Goal: Task Accomplishment & Management: Manage account settings

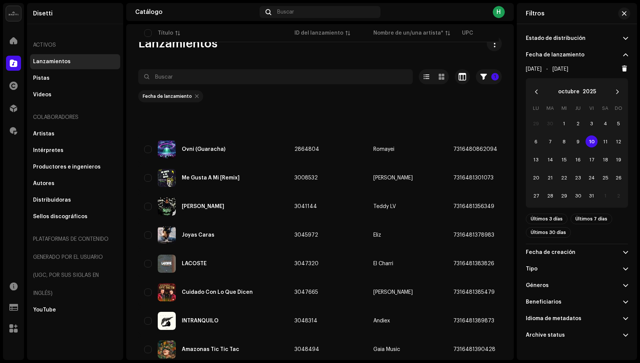
scroll to position [368, 0]
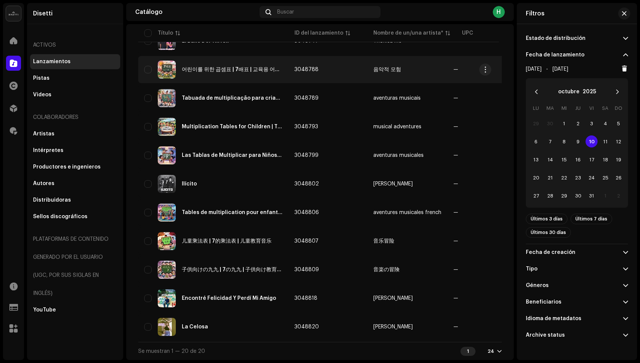
click at [418, 52] on table "Título ID del lanzamiento Nombre de un/una artista* UPC Nombre de la disquera F…" at bounding box center [547, 45] width 819 height 594
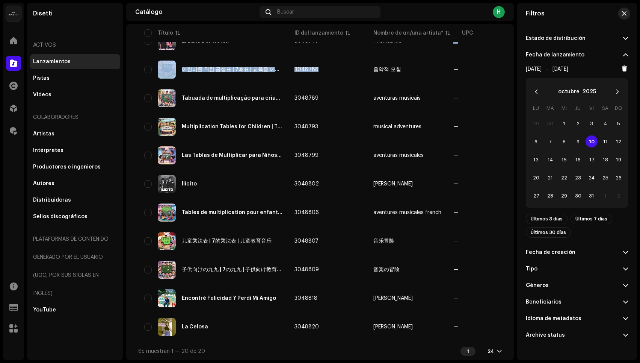
click at [629, 14] on button "button" at bounding box center [625, 14] width 12 height 12
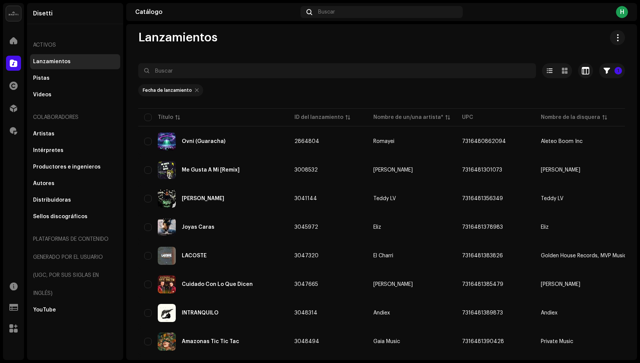
scroll to position [0, 0]
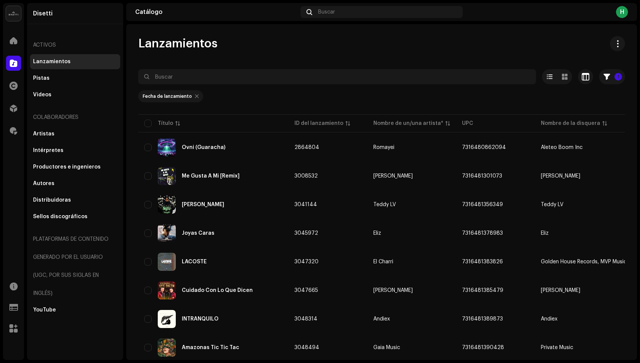
click at [195, 97] on div at bounding box center [197, 96] width 4 height 6
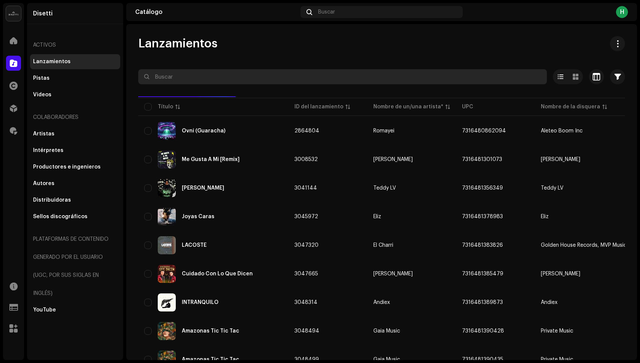
click at [210, 75] on input "text" at bounding box center [342, 76] width 409 height 15
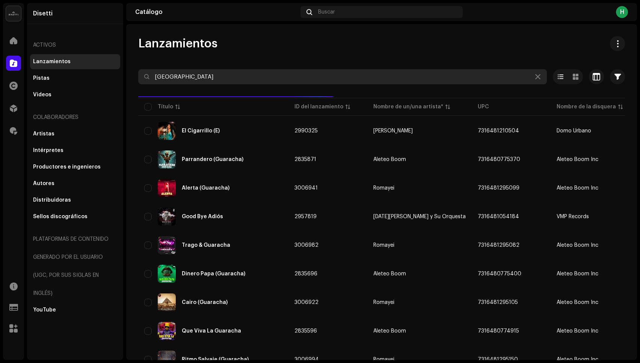
type input "[GEOGRAPHIC_DATA]"
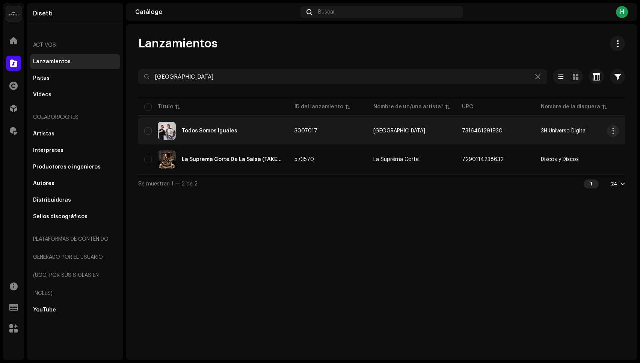
click at [251, 132] on div "Todos Somos Iguales" at bounding box center [213, 131] width 138 height 18
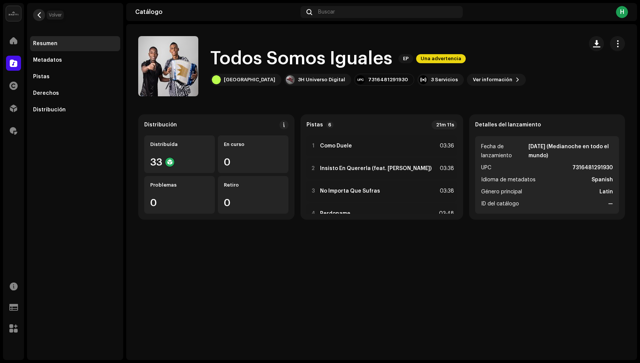
click at [44, 17] on button "button" at bounding box center [39, 15] width 12 height 12
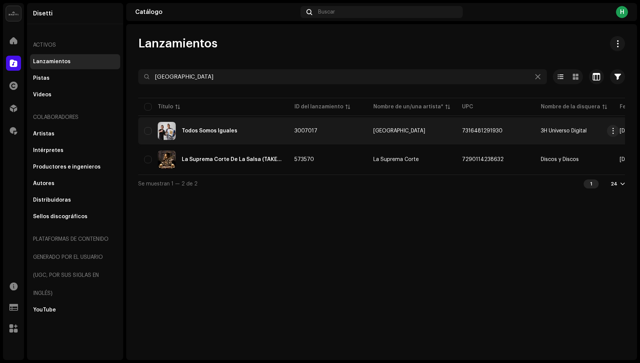
click at [271, 137] on div "Todos Somos Iguales" at bounding box center [213, 131] width 138 height 18
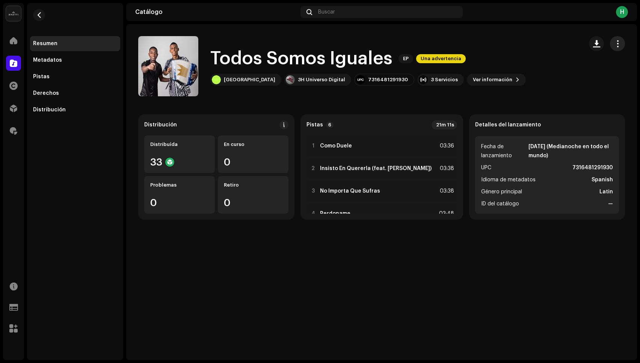
click at [618, 45] on span "button" at bounding box center [618, 44] width 7 height 6
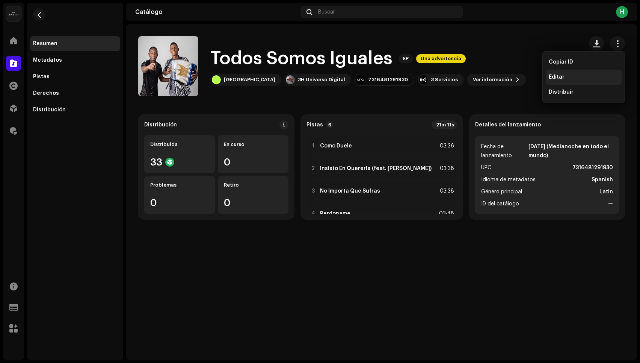
click at [569, 77] on div "Editar" at bounding box center [584, 77] width 70 height 6
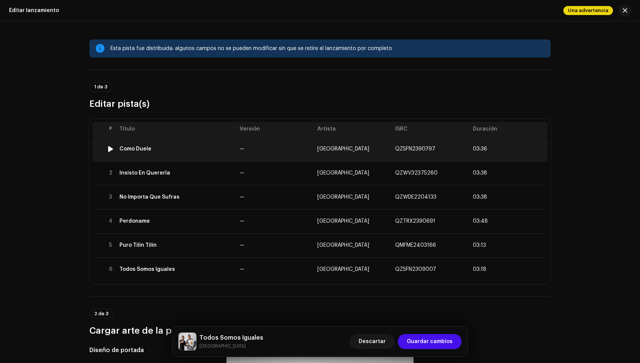
click at [170, 154] on td "Como Duele" at bounding box center [177, 149] width 120 height 24
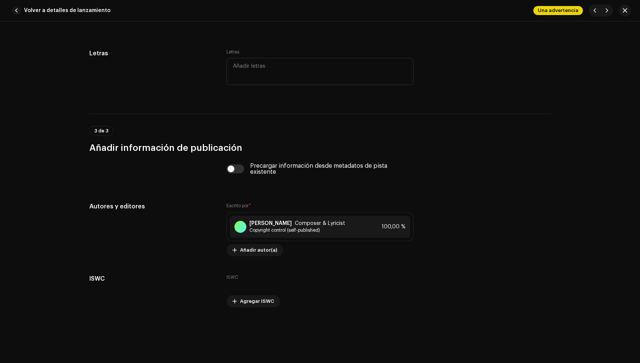
scroll to position [1493, 0]
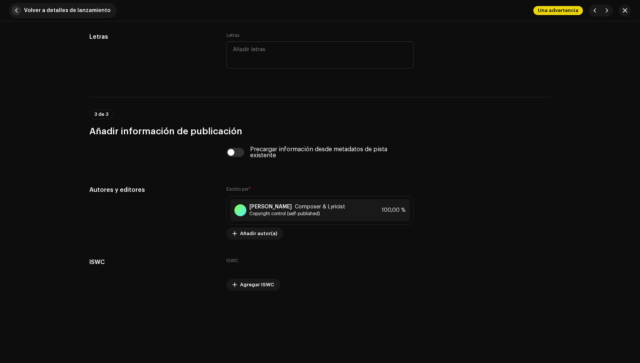
click at [17, 12] on span "button" at bounding box center [16, 10] width 9 height 9
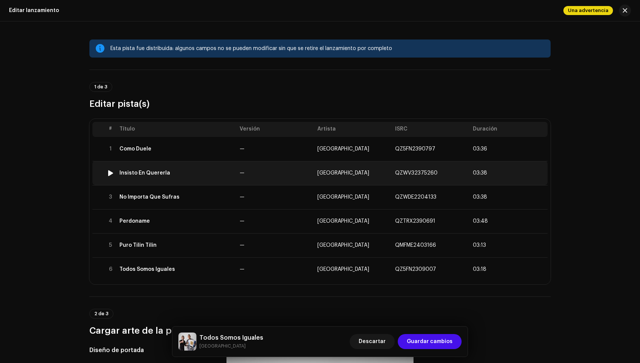
click at [154, 175] on div "Insisto En Quererla" at bounding box center [145, 173] width 51 height 6
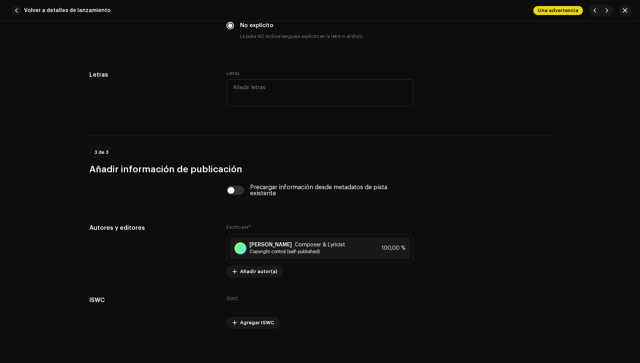
scroll to position [1524, 0]
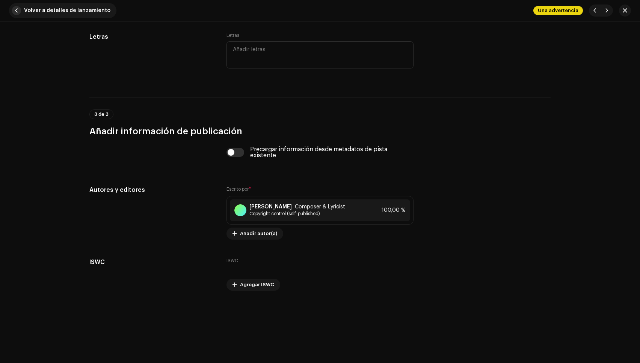
click at [71, 10] on span "Volver a detalles de lanzamiento" at bounding box center [67, 10] width 86 height 15
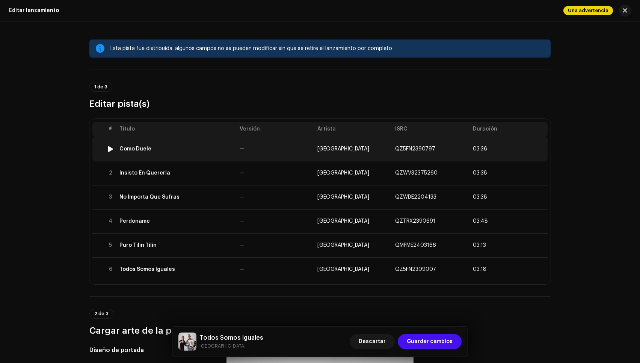
click at [195, 153] on td "Como Duele" at bounding box center [177, 149] width 120 height 24
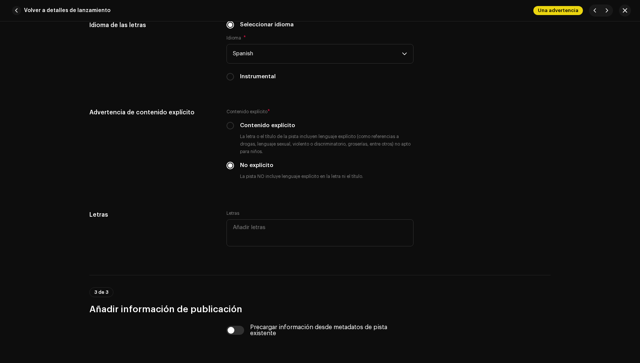
scroll to position [1493, 0]
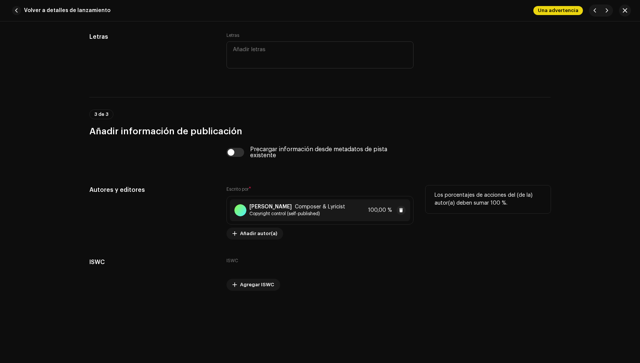
click at [289, 204] on strong "[PERSON_NAME]" at bounding box center [271, 207] width 42 height 6
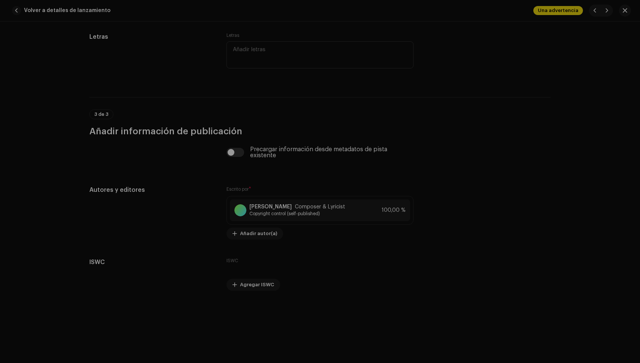
click at [527, 134] on div "Guardar cambios Nombre del Autor ( DEBE ser el nombre de una persona y no de un…" at bounding box center [320, 181] width 640 height 363
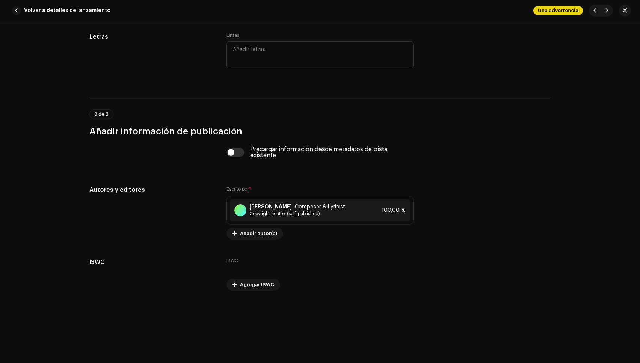
drag, startPoint x: 21, startPoint y: 12, endPoint x: 10, endPoint y: 28, distance: 20.0
click at [21, 12] on button "Volver a detalles de lanzamiento" at bounding box center [62, 10] width 107 height 15
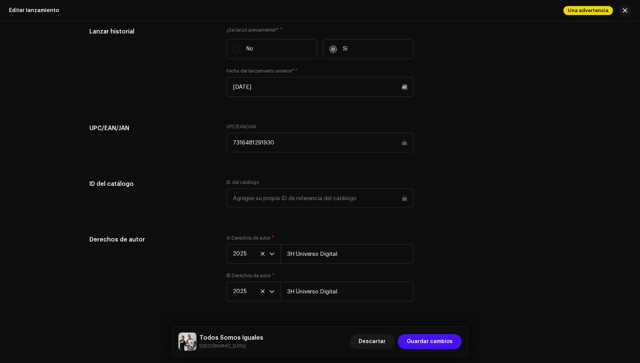
scroll to position [1280, 0]
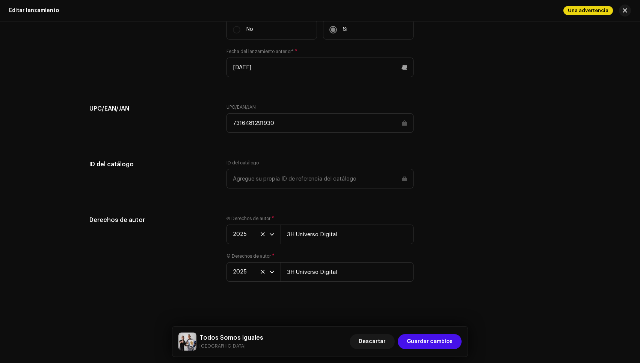
click at [280, 121] on input "7316481291930" at bounding box center [320, 123] width 187 height 20
click at [386, 342] on span "Descartar" at bounding box center [372, 341] width 27 height 15
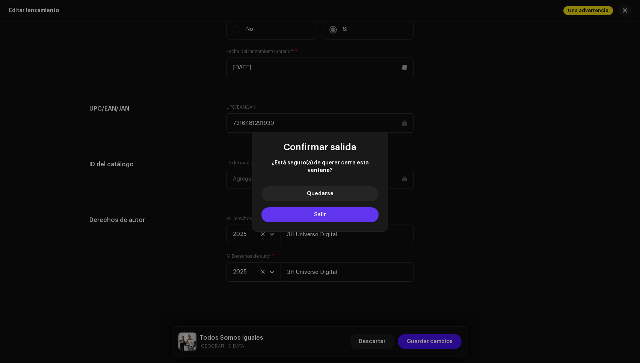
click at [326, 216] on button "Salir" at bounding box center [320, 214] width 117 height 15
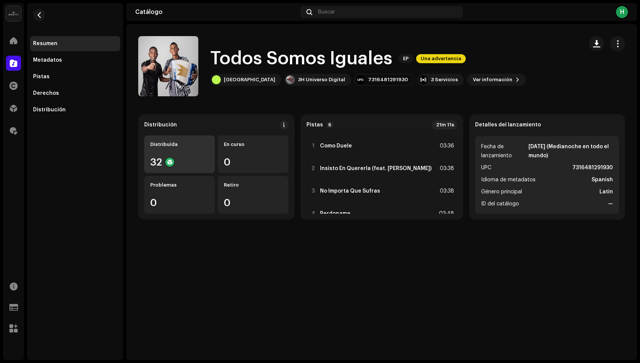
click at [210, 148] on div "Distribuída 32" at bounding box center [179, 154] width 71 height 38
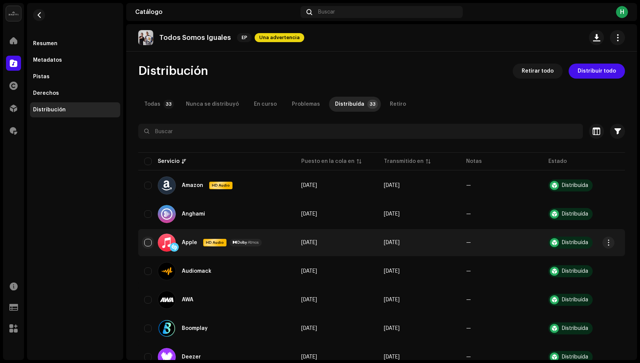
click at [150, 243] on input "checkbox" at bounding box center [148, 243] width 8 height 8
checkbox input "true"
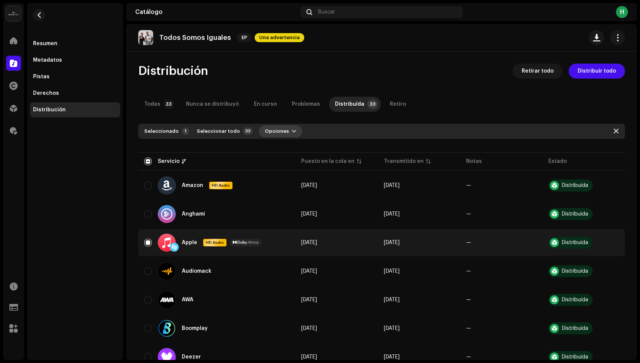
click at [265, 132] on span "Opciones" at bounding box center [277, 131] width 24 height 15
click at [275, 143] on div "Distribuir" at bounding box center [294, 148] width 76 height 15
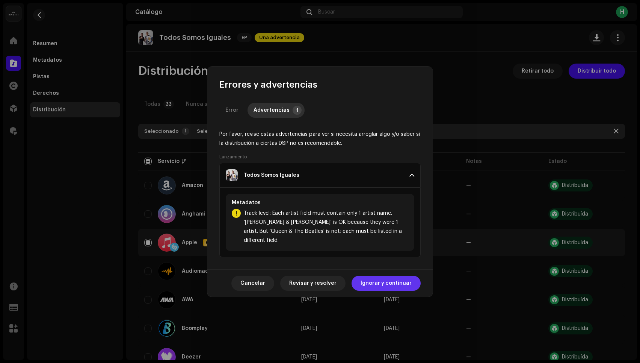
click at [399, 276] on span "Ignorar y continuar" at bounding box center [386, 283] width 51 height 15
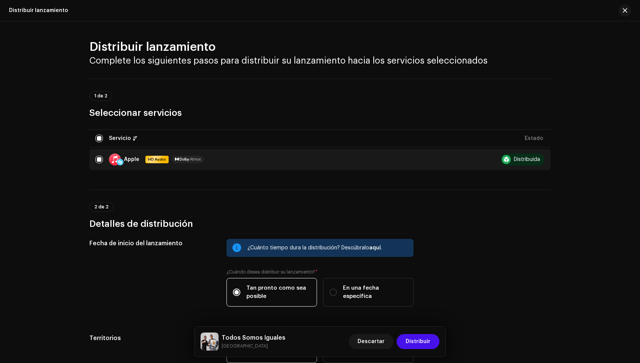
scroll to position [82, 0]
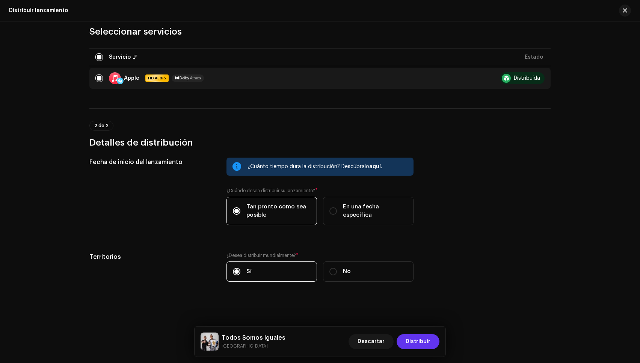
click at [428, 339] on span "Distribuir" at bounding box center [418, 341] width 25 height 15
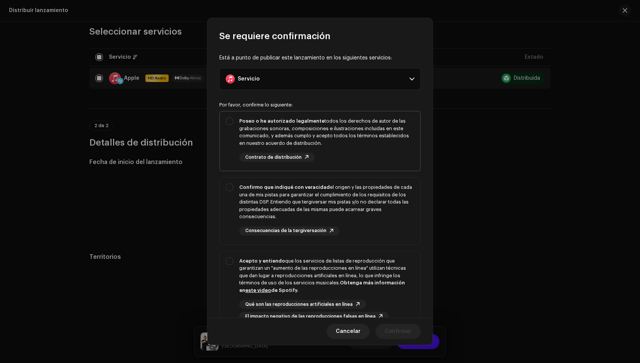
click at [369, 168] on div "Poseo o he autorizado legalmente todos los derechos de autor de las grabaciones…" at bounding box center [320, 139] width 201 height 56
checkbox input "true"
click at [370, 216] on div "Confirmo que indiqué con veracidad el origen y las propiedades de cada una de m…" at bounding box center [326, 201] width 175 height 37
checkbox input "true"
click at [377, 286] on div "Acepto y entiendo que los servicios de listas de reproducción que garantizan un…" at bounding box center [326, 275] width 175 height 37
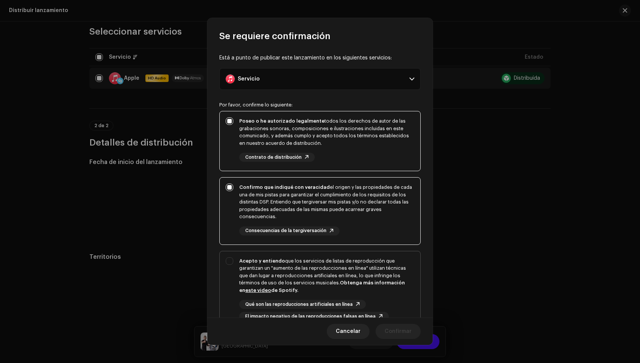
checkbox input "true"
click at [393, 326] on span "Confirmar" at bounding box center [398, 331] width 27 height 15
